Goal: Transaction & Acquisition: Obtain resource

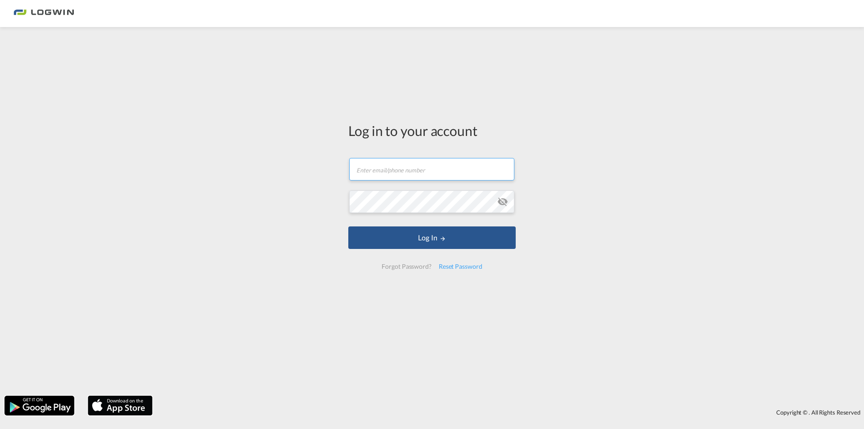
click at [379, 174] on input "text" at bounding box center [431, 169] width 165 height 22
type input "E"
type input "[PERSON_NAME][EMAIL_ADDRESS][PERSON_NAME][DOMAIN_NAME]"
click at [348, 226] on button "Log In" at bounding box center [431, 237] width 167 height 22
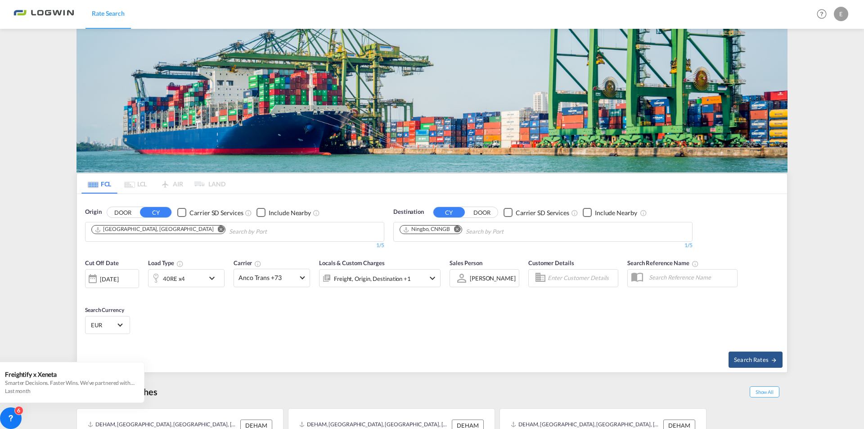
click at [206, 269] on div "40RE x4" at bounding box center [186, 278] width 76 height 18
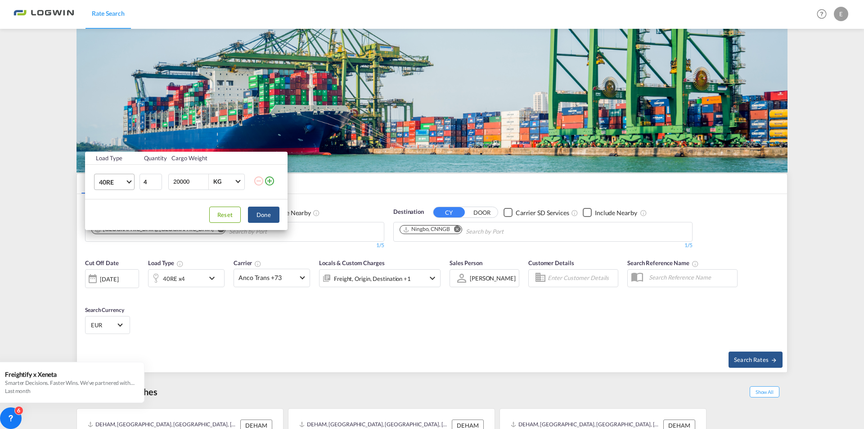
click at [127, 186] on md-select-value "40RE" at bounding box center [116, 181] width 36 height 15
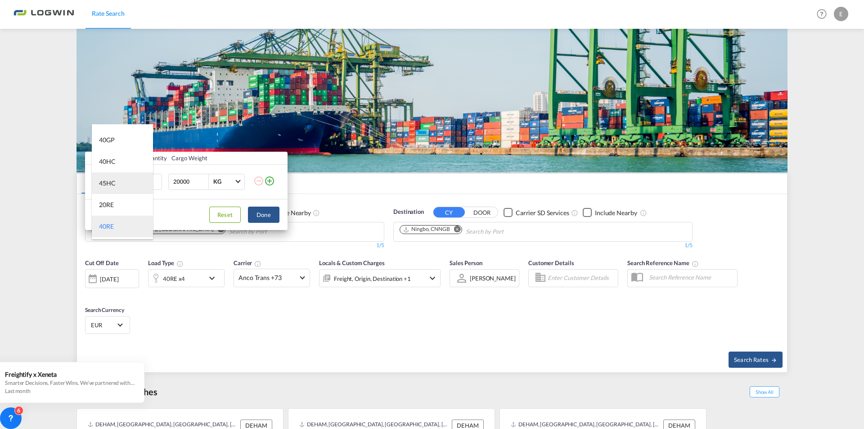
scroll to position [16, 0]
click at [114, 164] on div "40HC" at bounding box center [107, 161] width 17 height 9
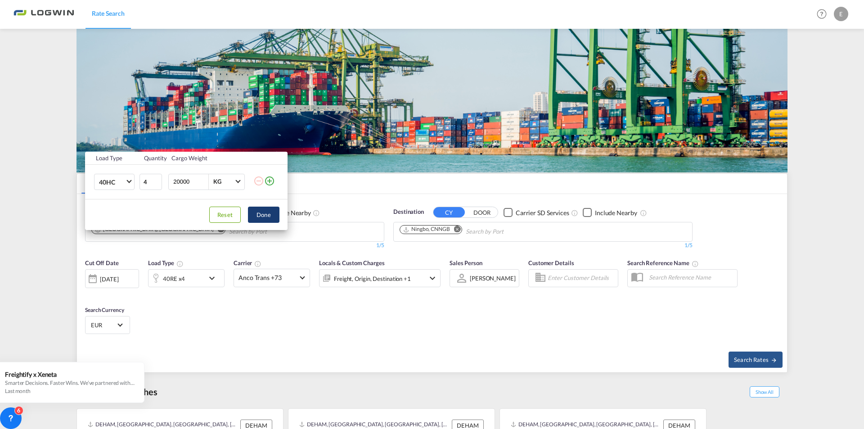
click at [268, 210] on button "Done" at bounding box center [263, 214] width 31 height 16
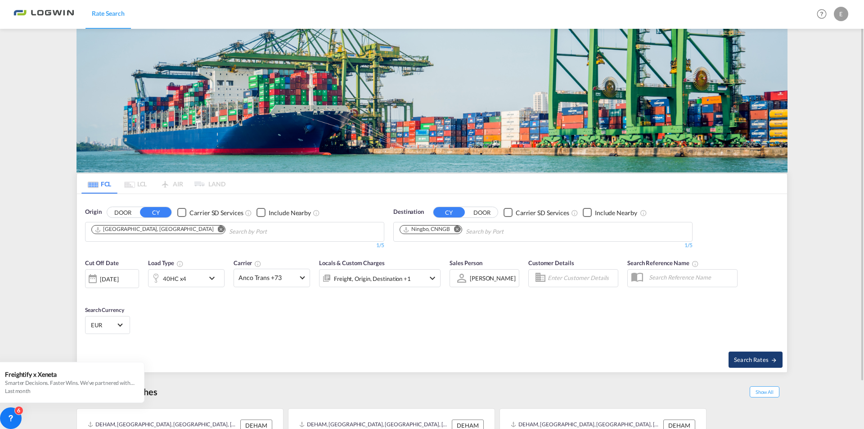
click at [741, 354] on button "Search Rates" at bounding box center [755, 359] width 54 height 16
type input "DEHAM to CNNGB / [DATE]"
